Goal: Task Accomplishment & Management: Use online tool/utility

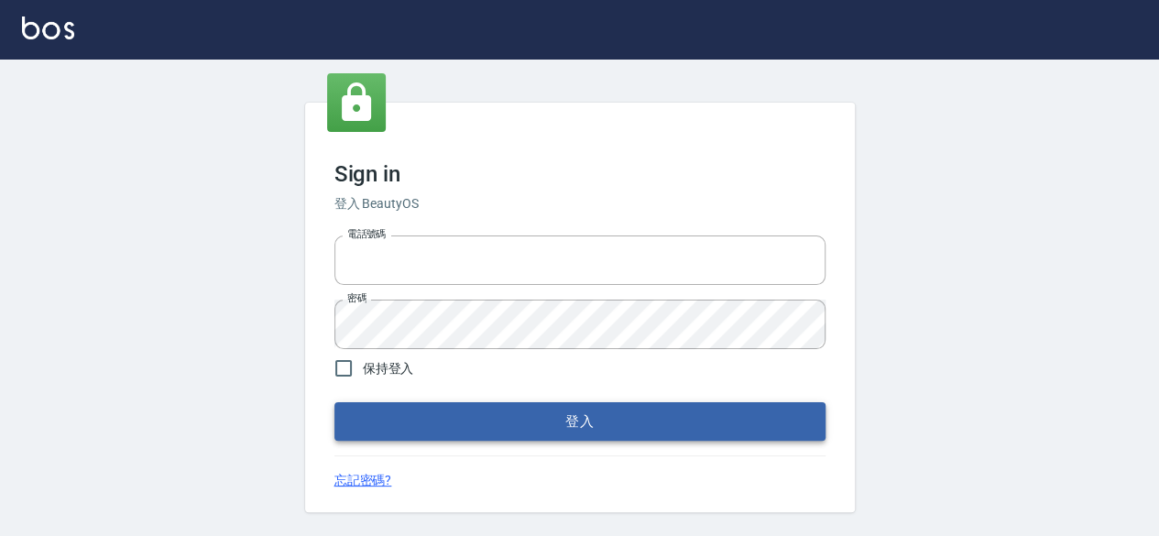
type input "0962090935"
click at [537, 424] on button "登入" at bounding box center [579, 421] width 491 height 38
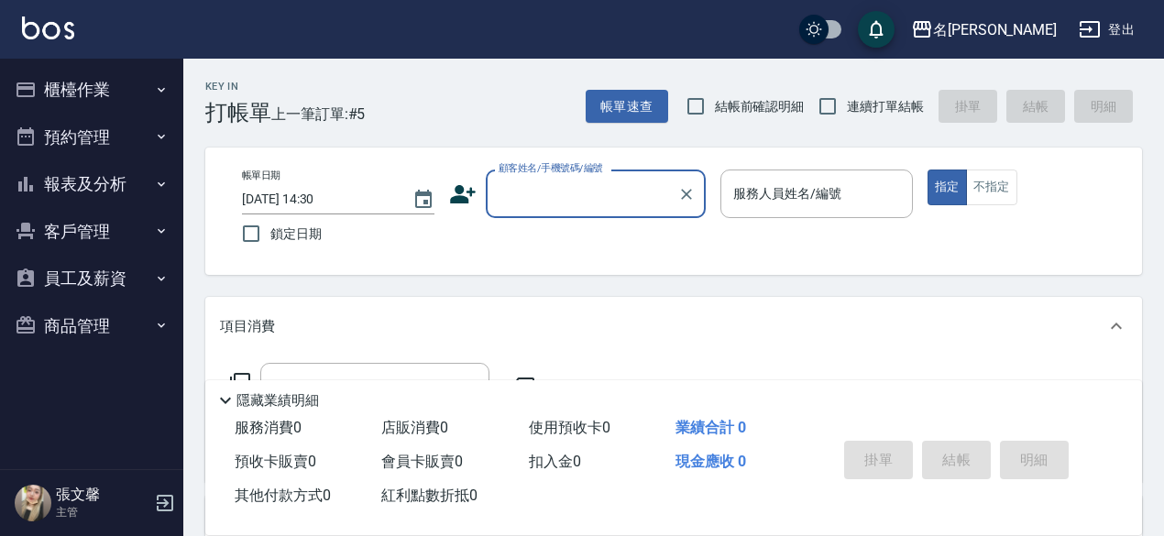
click at [576, 199] on input "顧客姓名/手機號碼/編號" at bounding box center [582, 194] width 176 height 32
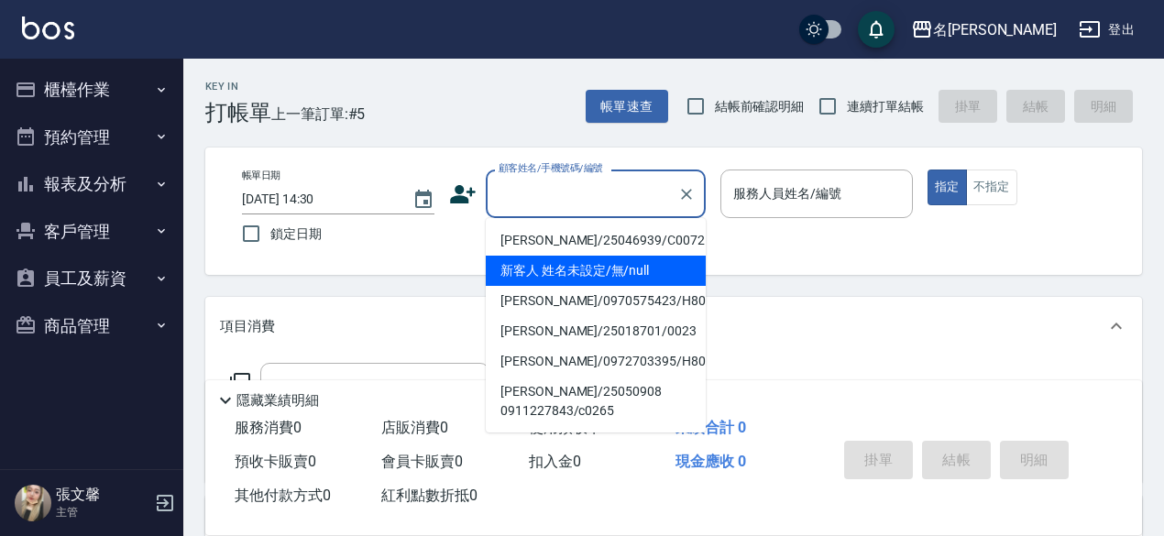
click at [598, 267] on li "新客人 姓名未設定/無/null" at bounding box center [596, 271] width 220 height 30
type input "新客人 姓名未設定/無/null"
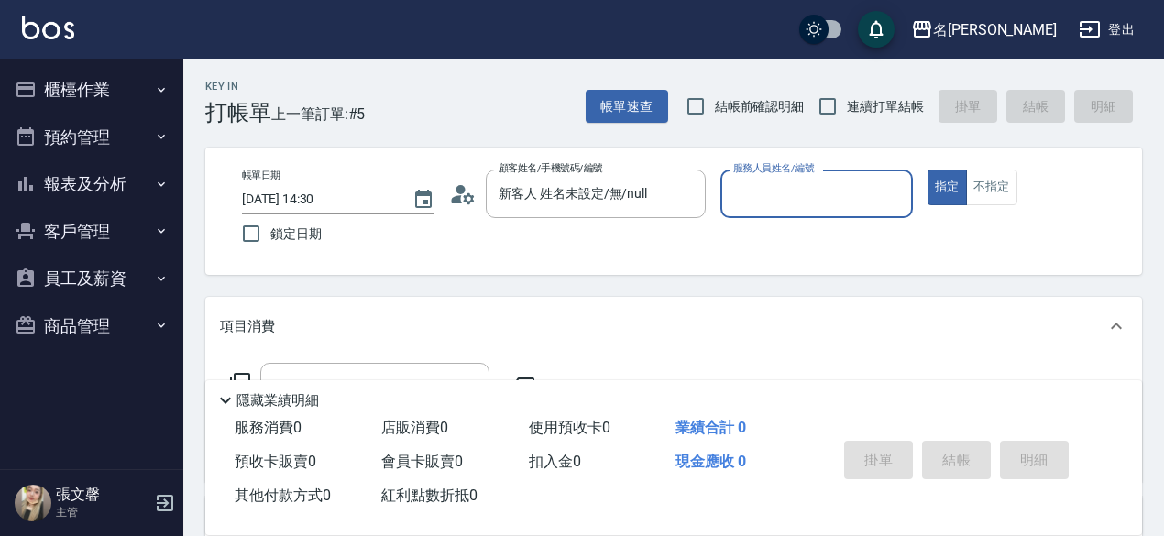
click at [814, 179] on input "服務人員姓名/編號" at bounding box center [817, 194] width 176 height 32
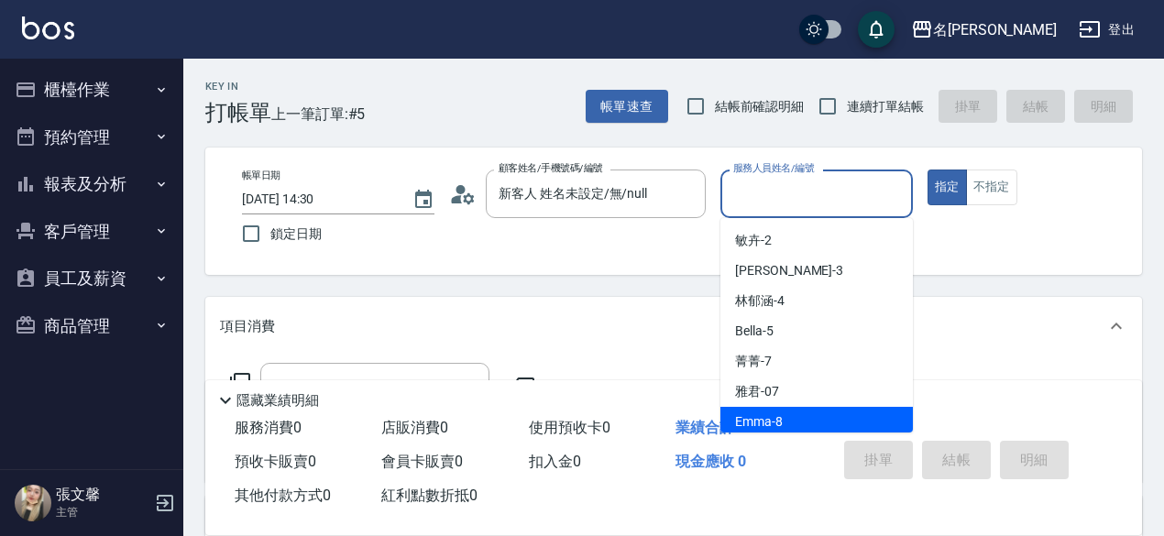
click at [794, 411] on div "Emma -8" at bounding box center [816, 422] width 192 height 30
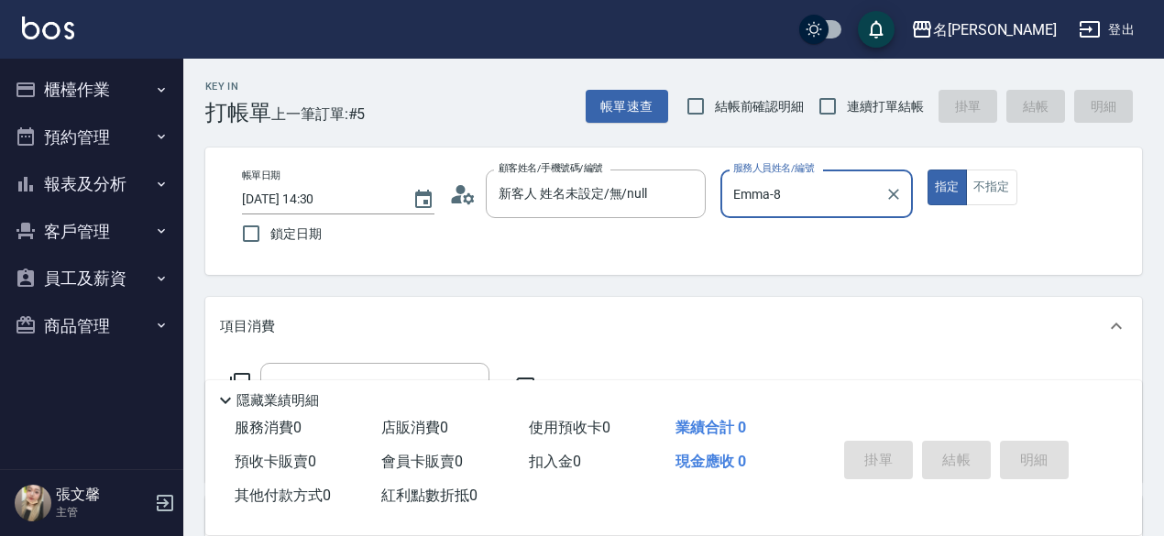
type input "Emma-8"
click at [1016, 193] on div "指定 不指定" at bounding box center [1023, 188] width 192 height 36
click at [997, 189] on button "不指定" at bounding box center [991, 188] width 51 height 36
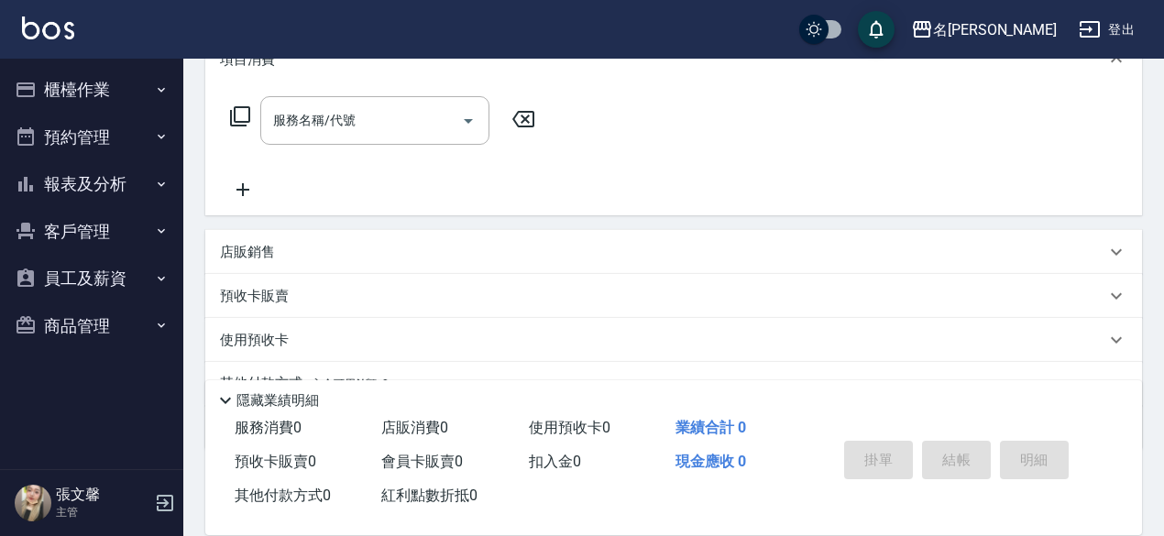
scroll to position [275, 0]
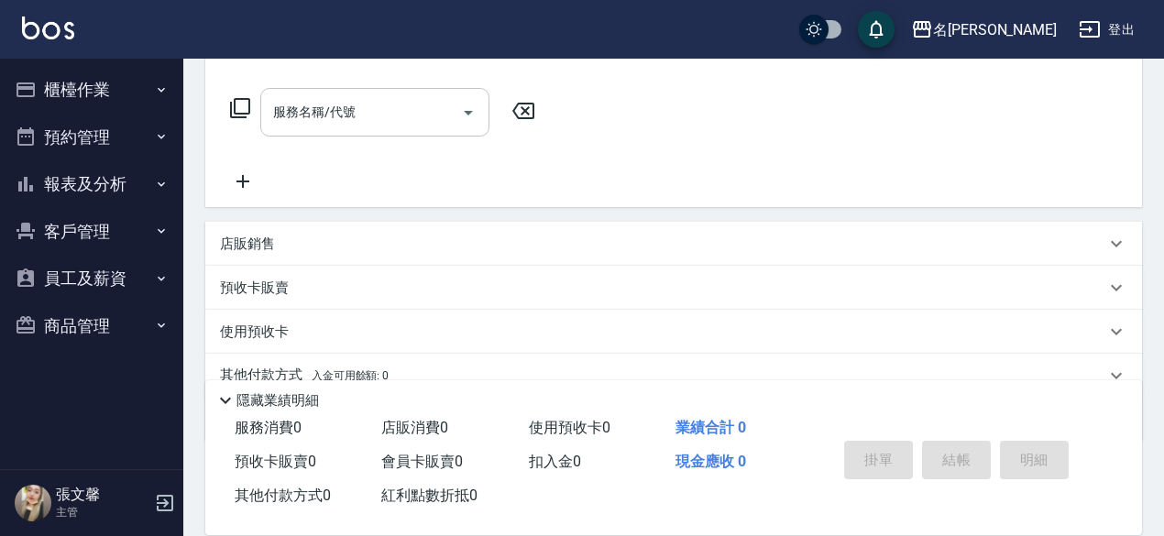
click at [327, 118] on div "服務名稱/代號 服務名稱/代號" at bounding box center [374, 112] width 229 height 49
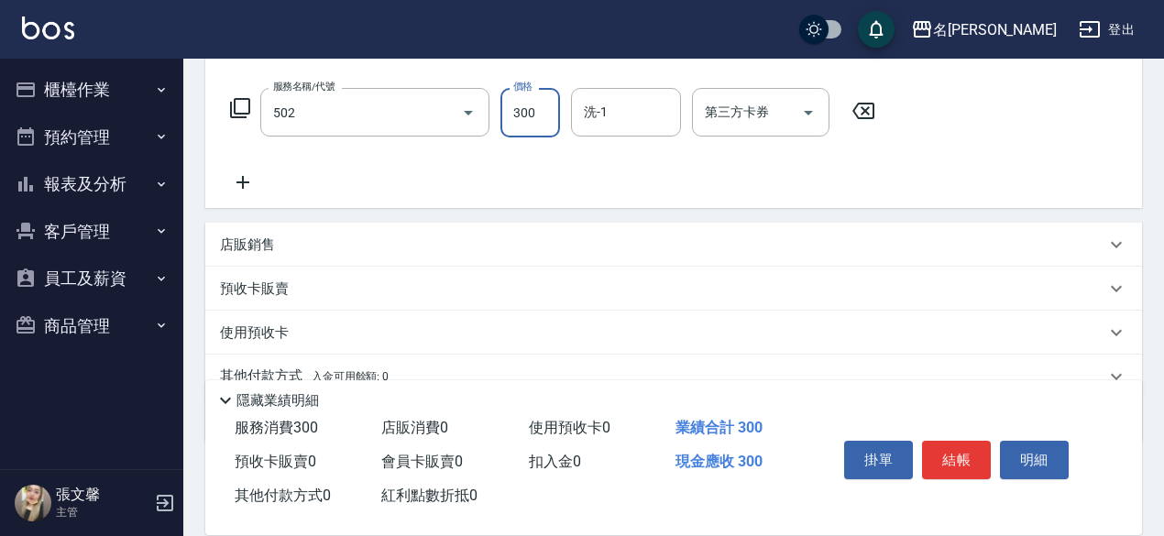
type input "洗髮(502)"
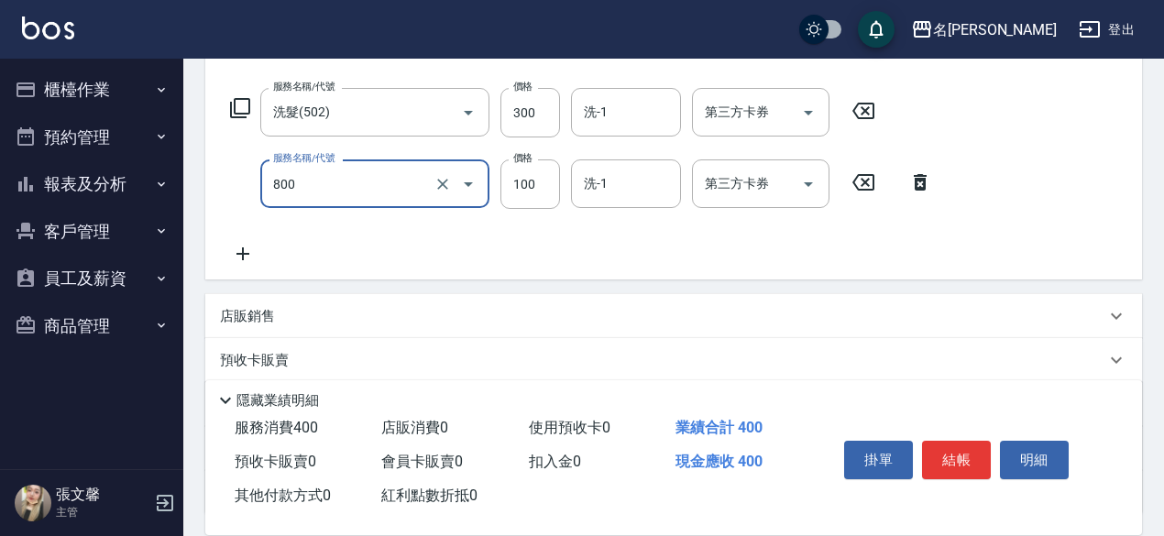
type input "快速修護(800)"
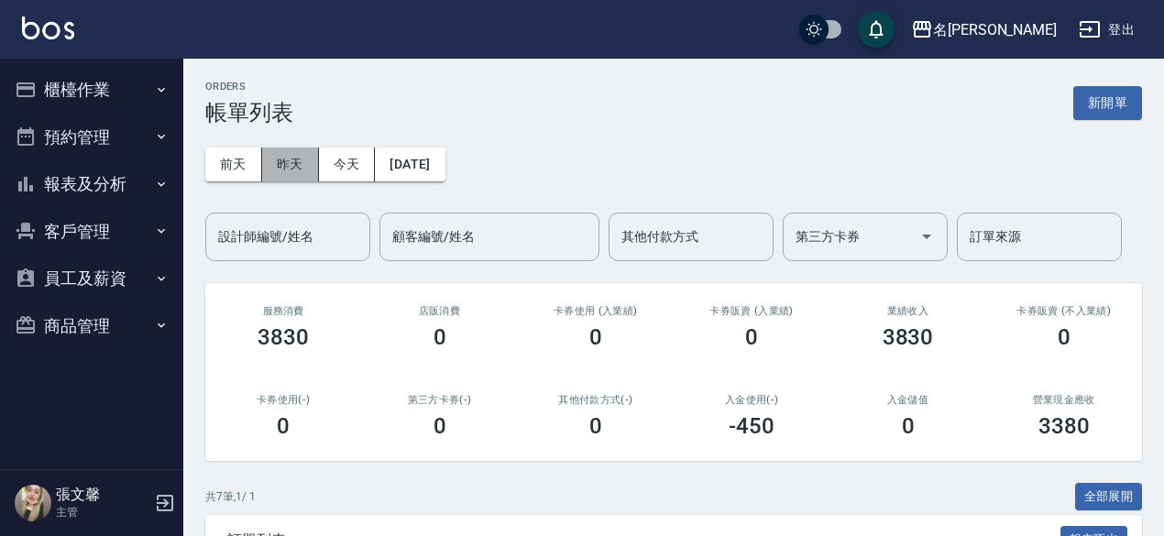
click at [315, 157] on button "昨天" at bounding box center [290, 165] width 57 height 34
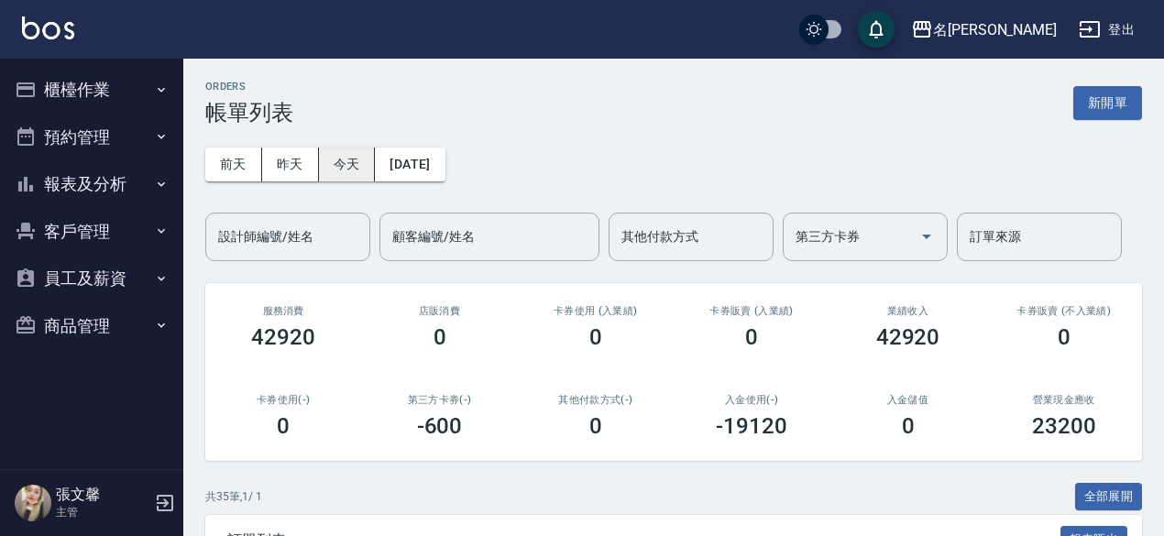
click at [363, 155] on button "今天" at bounding box center [347, 165] width 57 height 34
click at [337, 239] on input "設計師編號/姓名" at bounding box center [288, 237] width 148 height 32
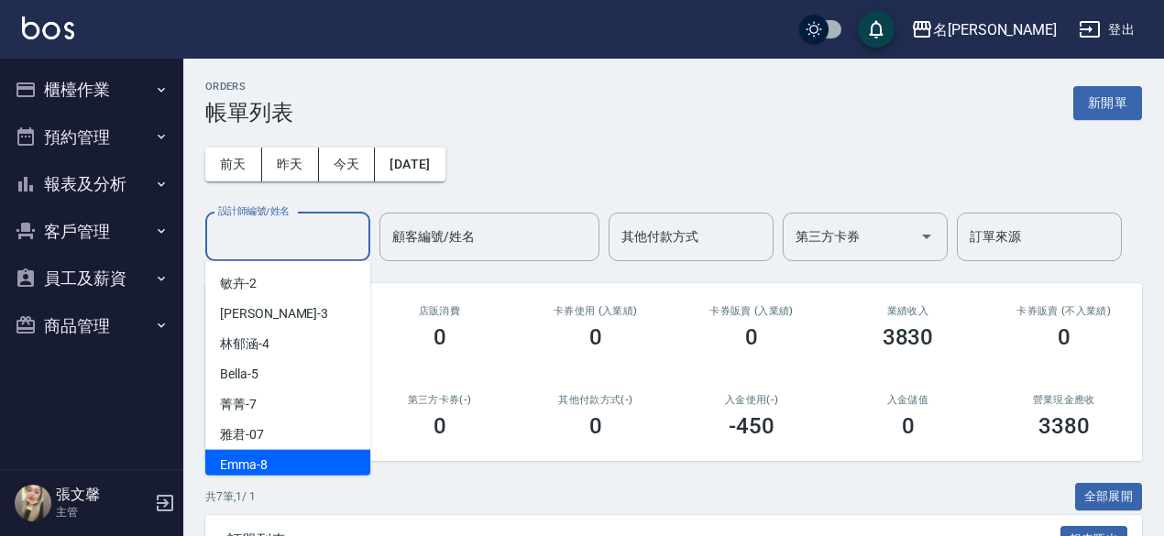
click at [269, 458] on div "Emma -8" at bounding box center [287, 465] width 165 height 30
type input "Emma-8"
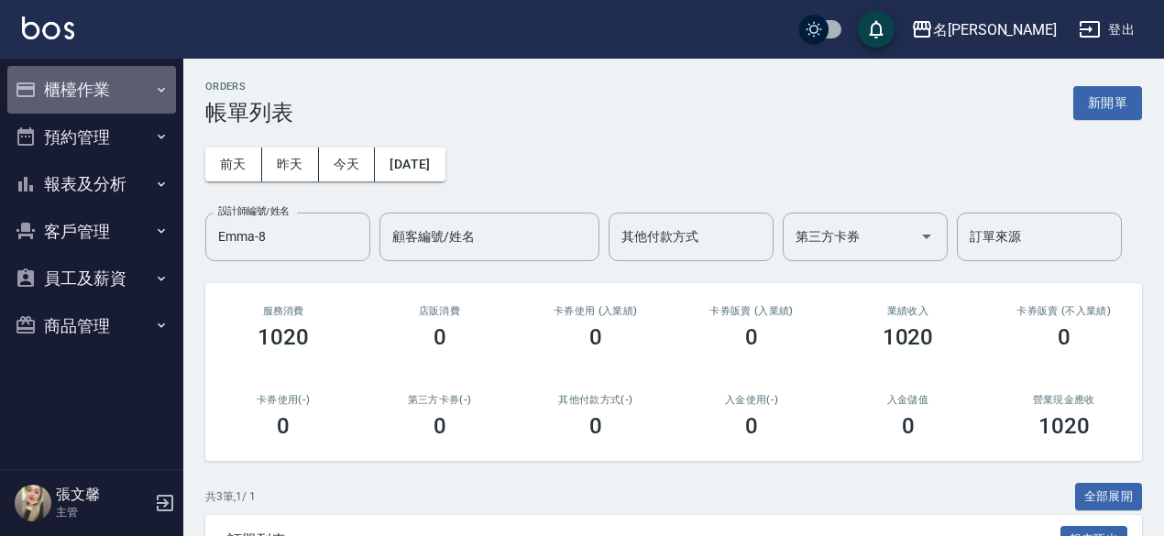
click at [53, 82] on button "櫃檯作業" at bounding box center [91, 90] width 169 height 48
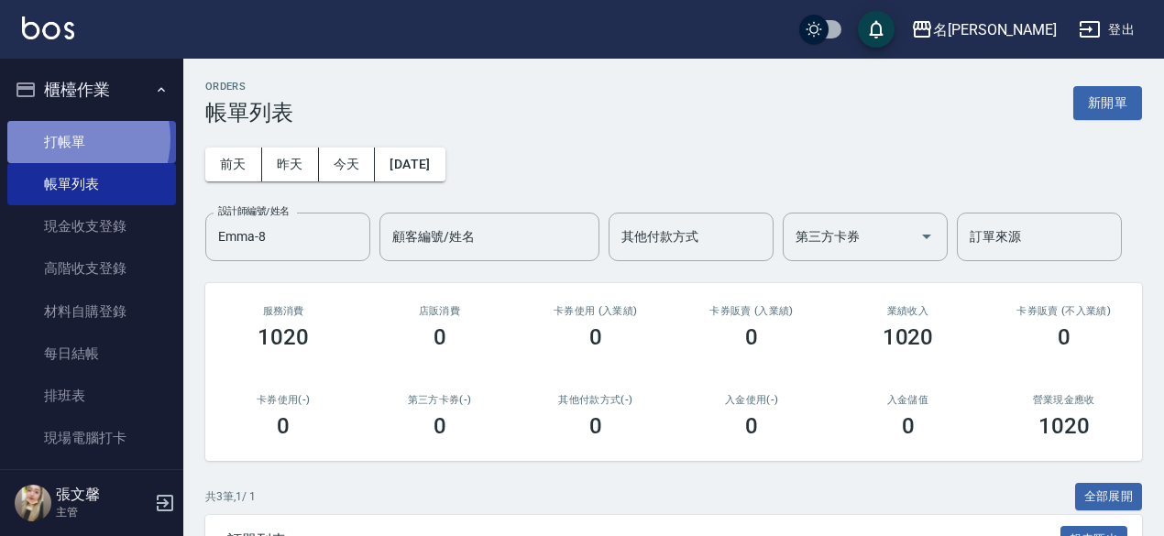
click at [72, 138] on link "打帳單" at bounding box center [91, 142] width 169 height 42
